Goal: Information Seeking & Learning: Understand process/instructions

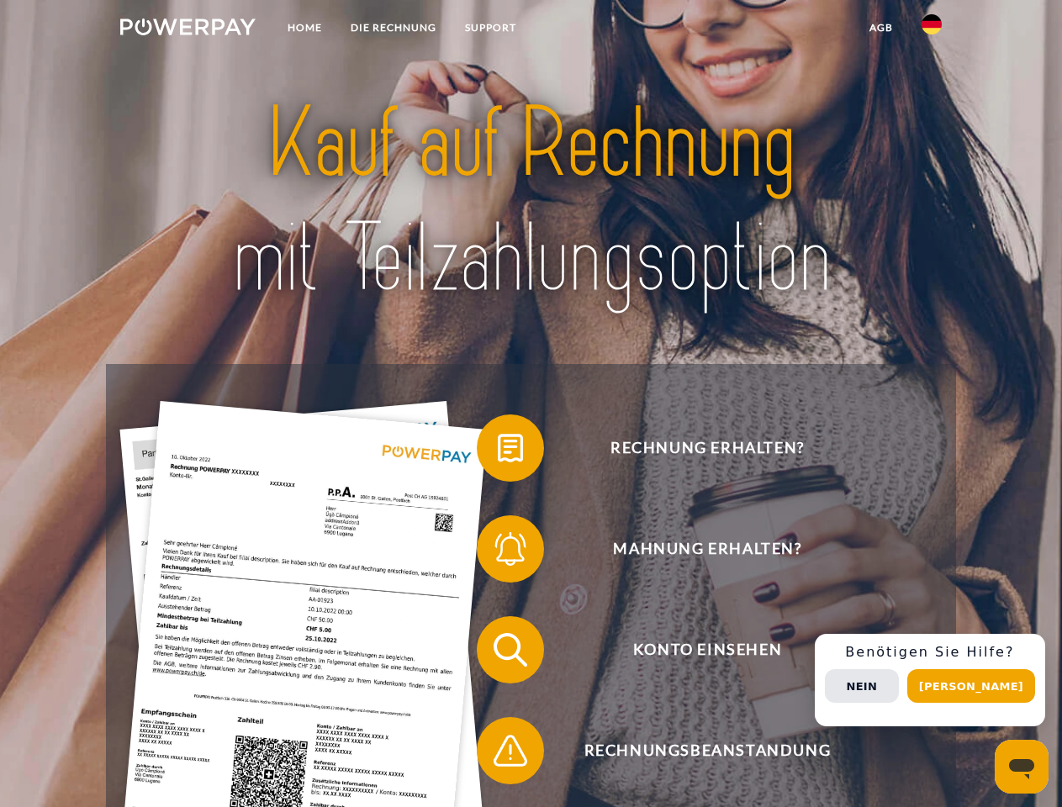
click at [188, 29] on img at bounding box center [187, 27] width 135 height 17
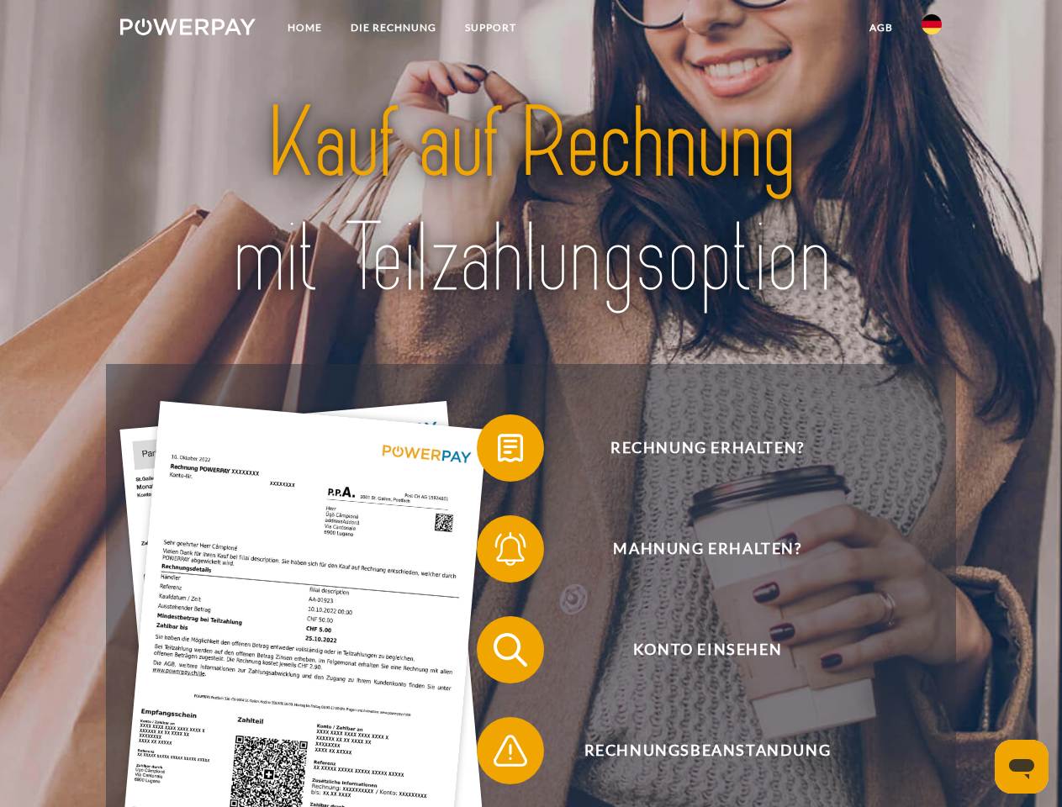
click at [932, 29] on img at bounding box center [932, 24] width 20 height 20
click at [881, 28] on link "agb" at bounding box center [881, 28] width 52 height 30
click at [498, 452] on span at bounding box center [485, 448] width 84 height 84
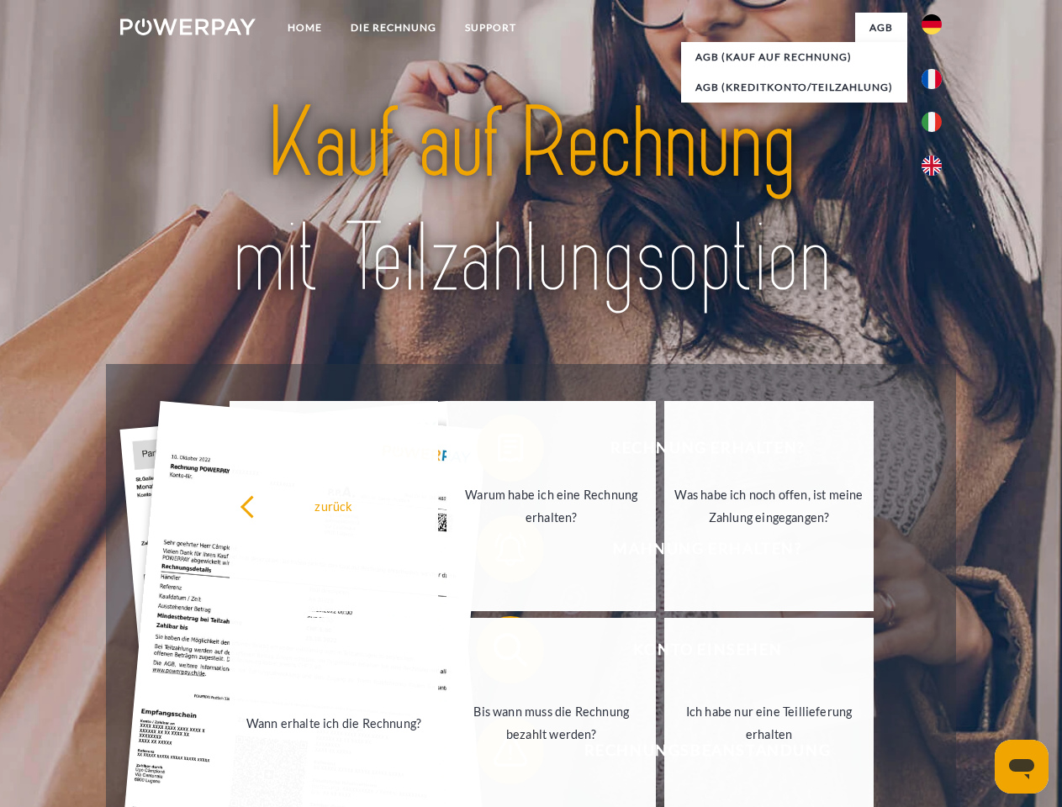
click at [439, 653] on link "Wann erhalte ich die Rechnung?" at bounding box center [334, 723] width 209 height 210
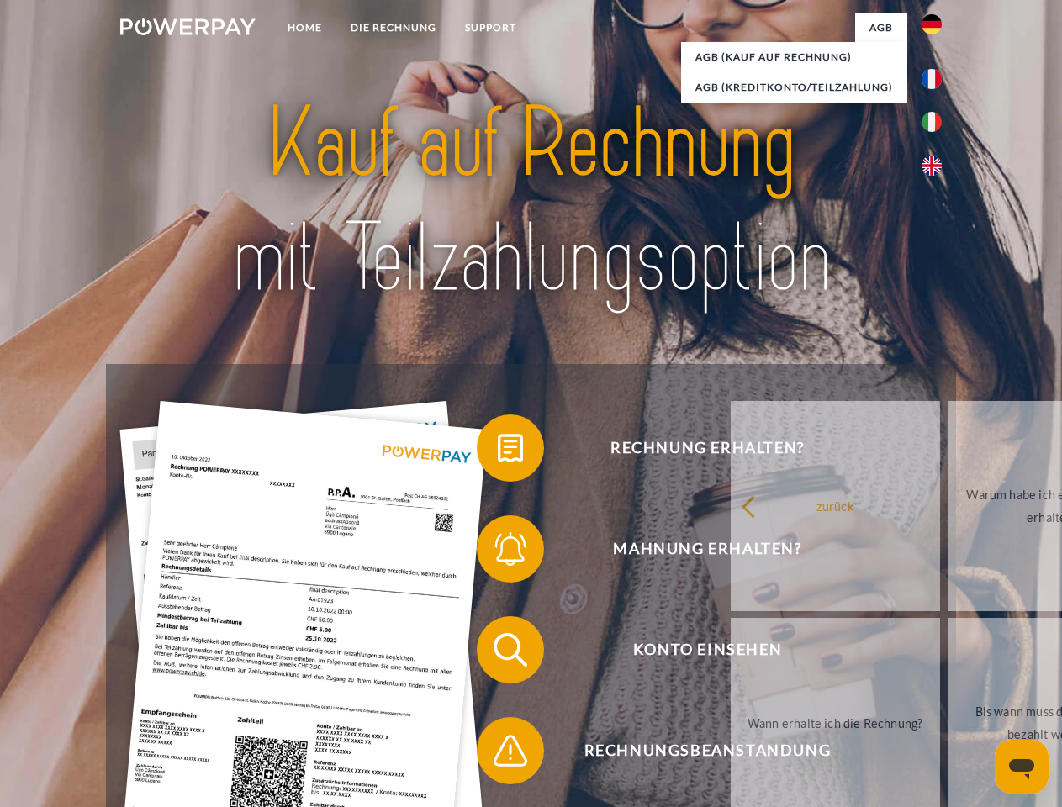
click at [498, 754] on span at bounding box center [485, 751] width 84 height 84
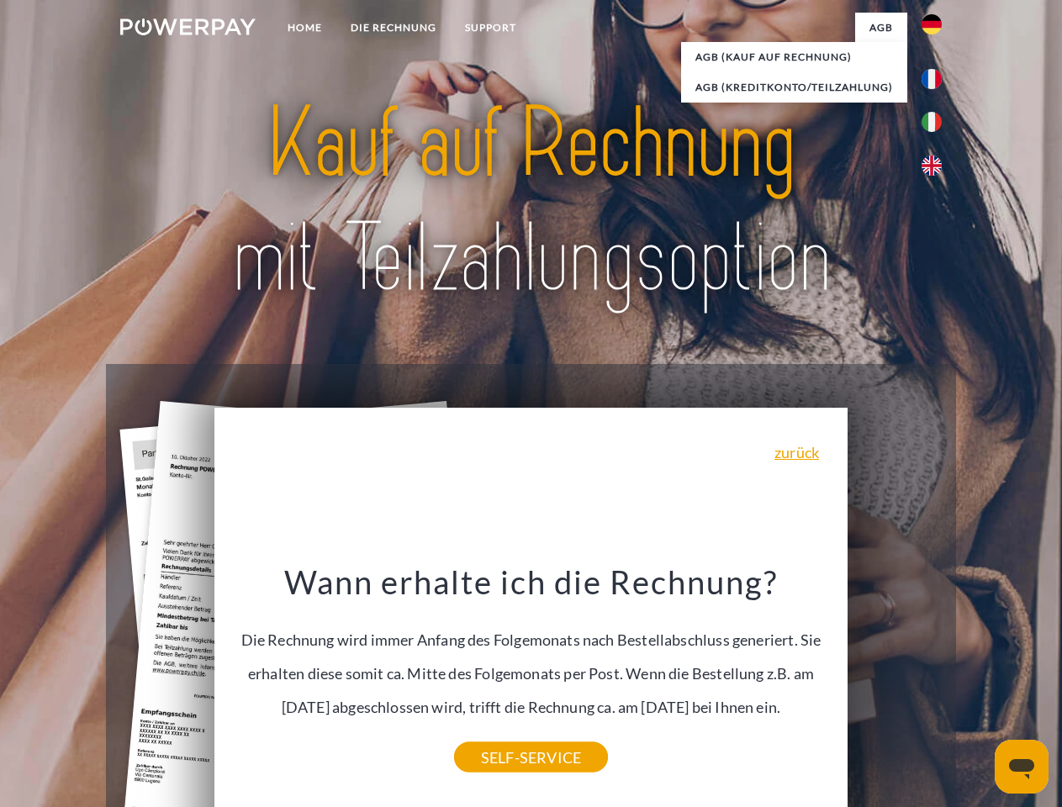
click at [936, 680] on div "Rechnung erhalten? Mahnung erhalten? Konto einsehen" at bounding box center [530, 700] width 849 height 673
click at [895, 684] on span "Konto einsehen" at bounding box center [707, 649] width 412 height 67
click at [977, 686] on header "Home DIE RECHNUNG SUPPORT" at bounding box center [531, 580] width 1062 height 1161
